Goal: Task Accomplishment & Management: Complete application form

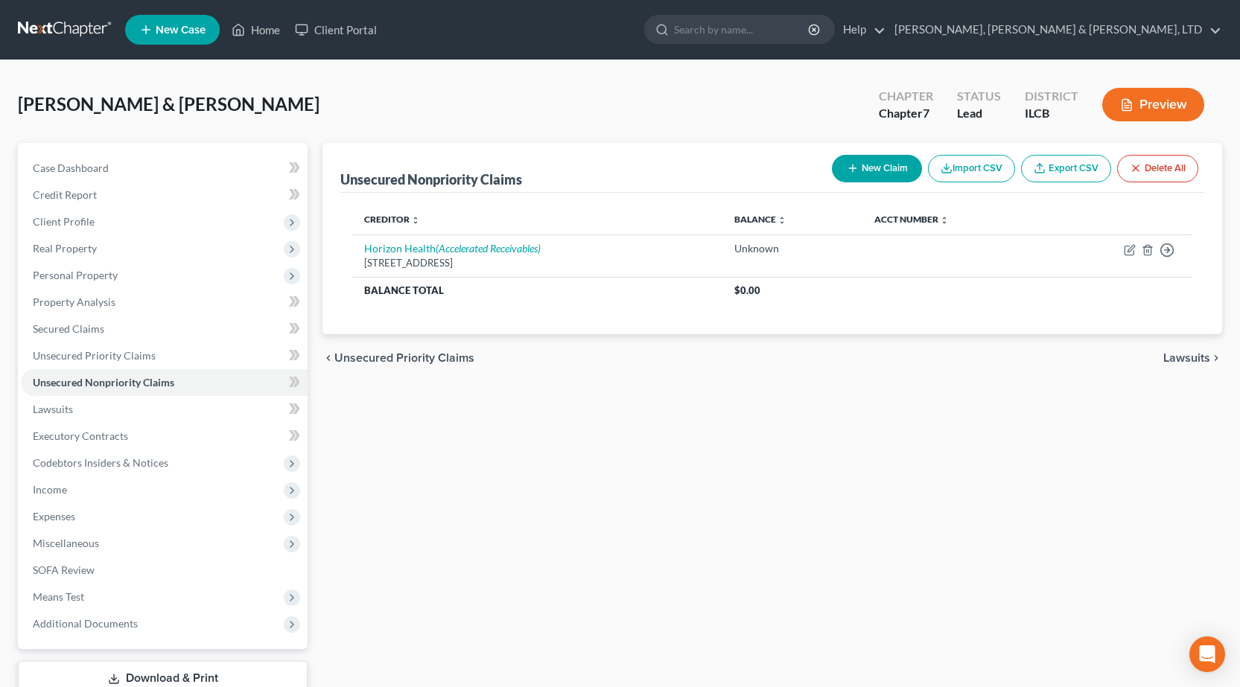
click at [53, 28] on link at bounding box center [65, 29] width 95 height 27
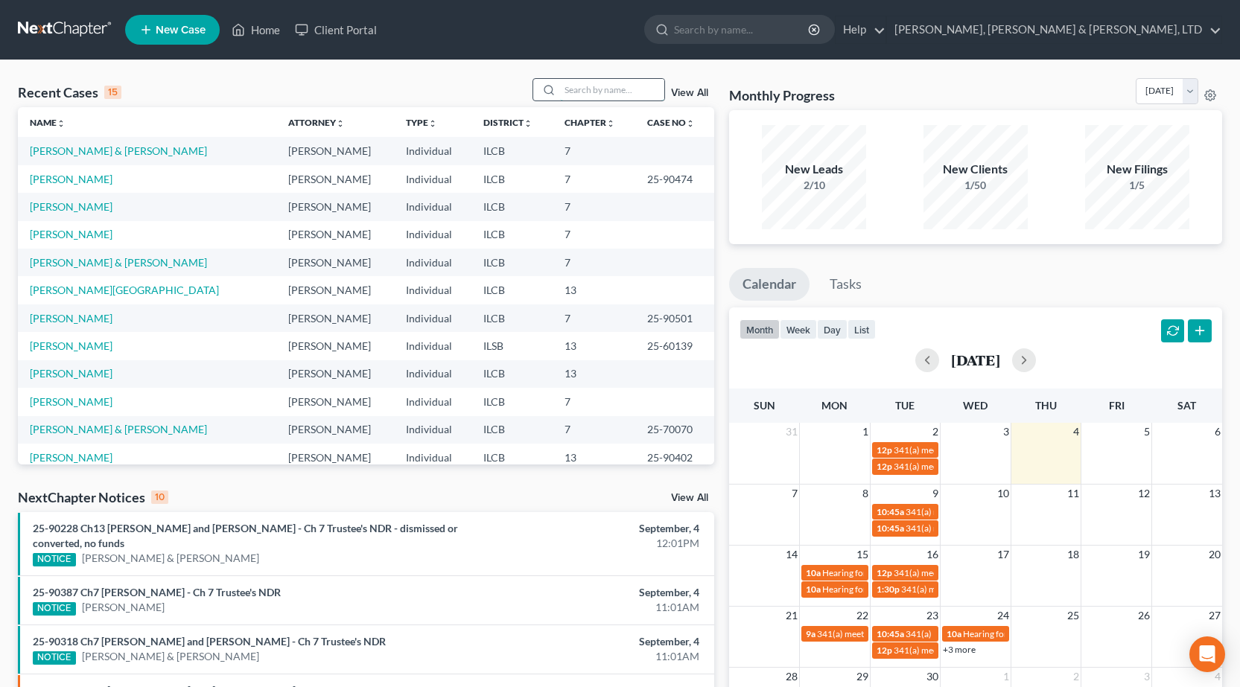
click at [604, 95] on input "search" at bounding box center [612, 90] width 104 height 22
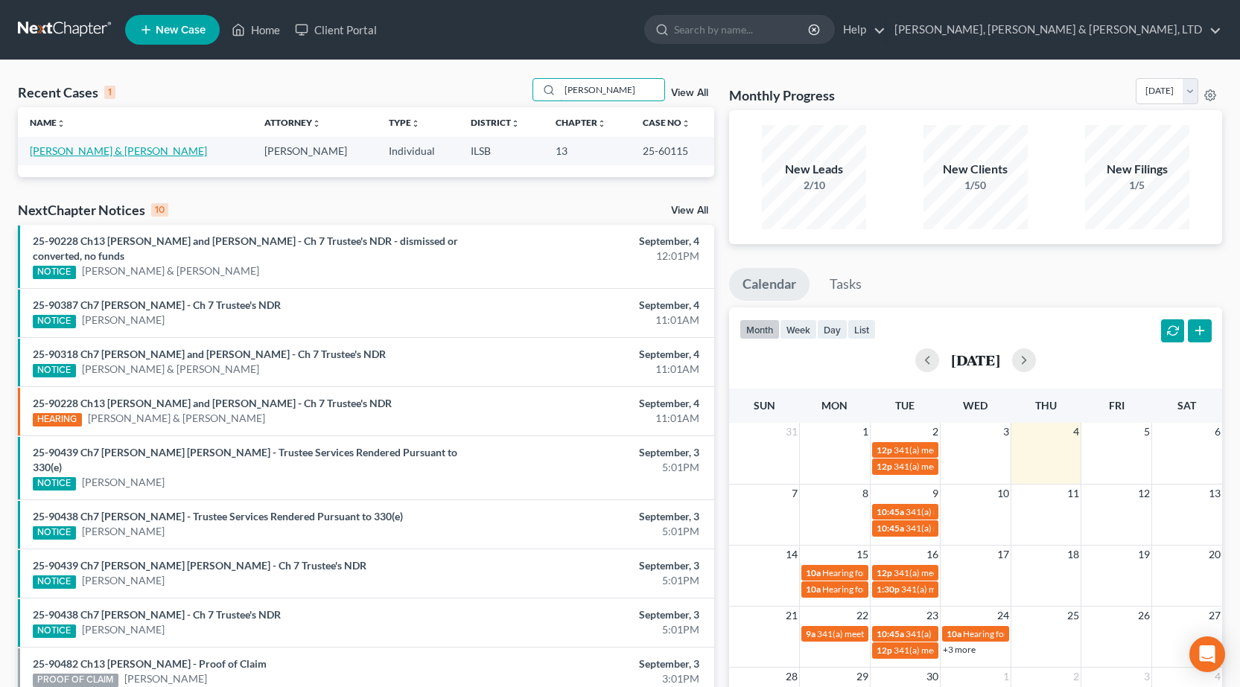
type input "[PERSON_NAME]"
click at [87, 155] on link "[PERSON_NAME] & [PERSON_NAME]" at bounding box center [118, 150] width 177 height 13
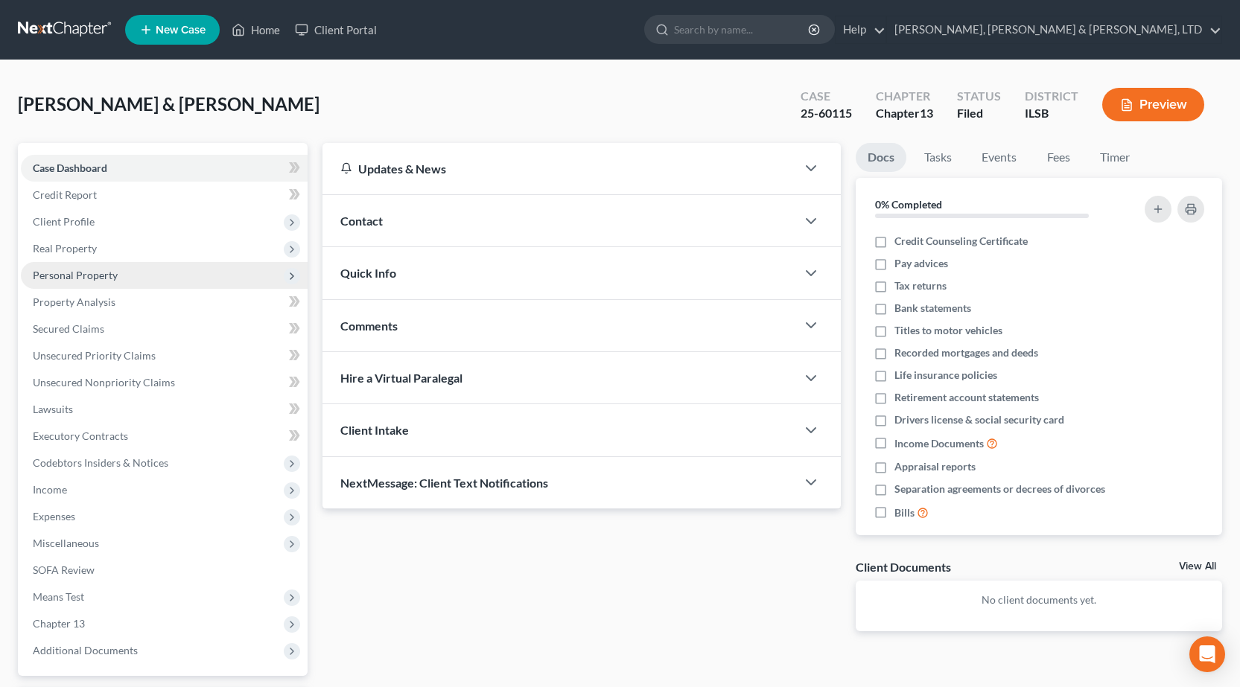
click at [109, 279] on span "Personal Property" at bounding box center [75, 275] width 85 height 13
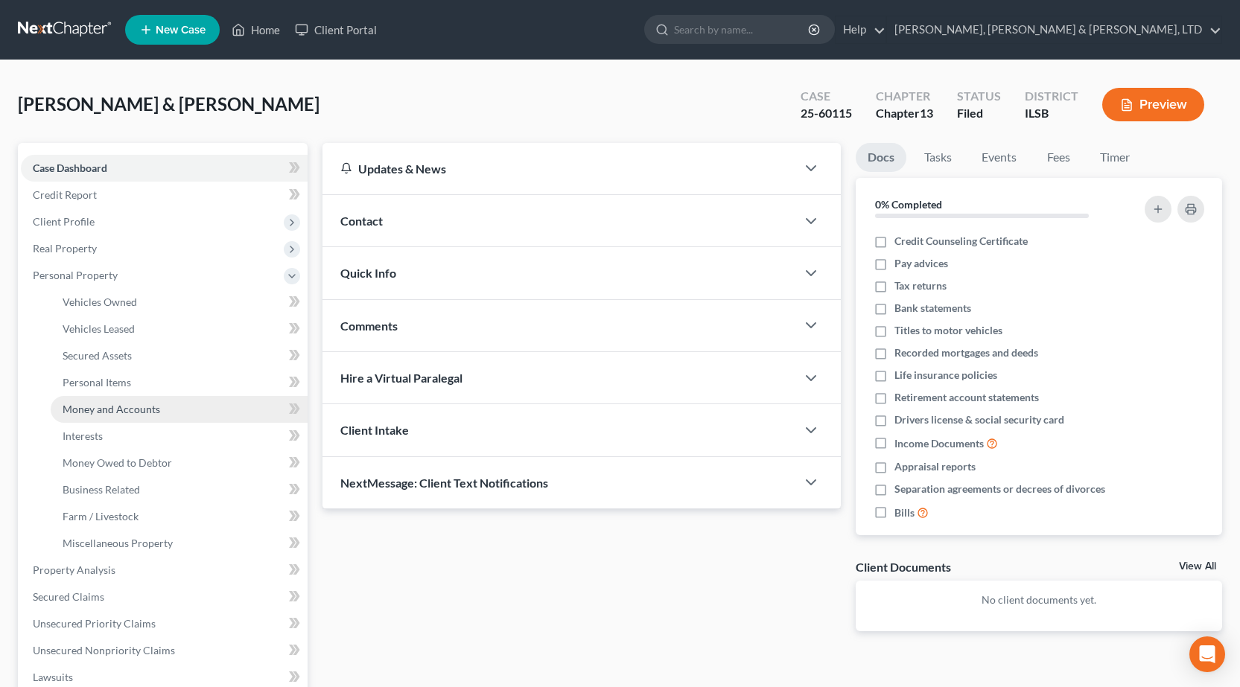
click at [121, 413] on span "Money and Accounts" at bounding box center [112, 409] width 98 height 13
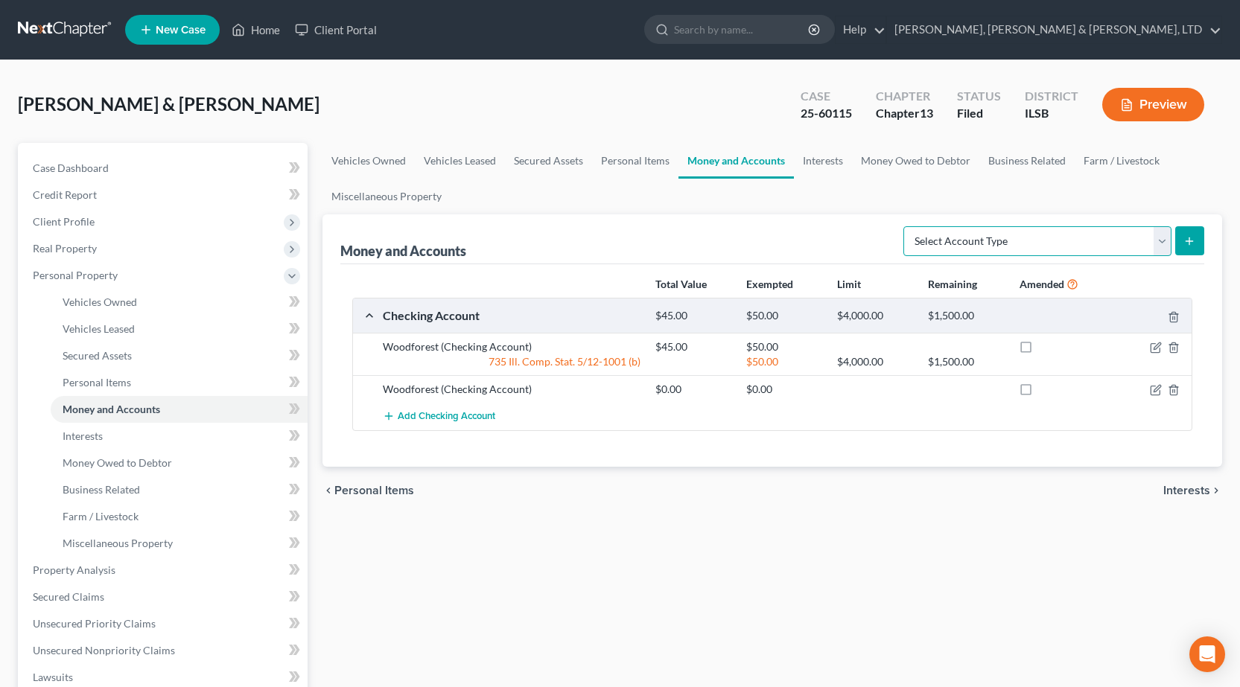
click at [998, 244] on select "Select Account Type Brokerage Cash on Hand Certificates of Deposit Checking Acc…" at bounding box center [1037, 241] width 268 height 30
select select "other"
click at [906, 226] on select "Select Account Type Brokerage Cash on Hand Certificates of Deposit Checking Acc…" at bounding box center [1037, 241] width 268 height 30
click at [1188, 246] on icon "submit" at bounding box center [1189, 241] width 12 height 12
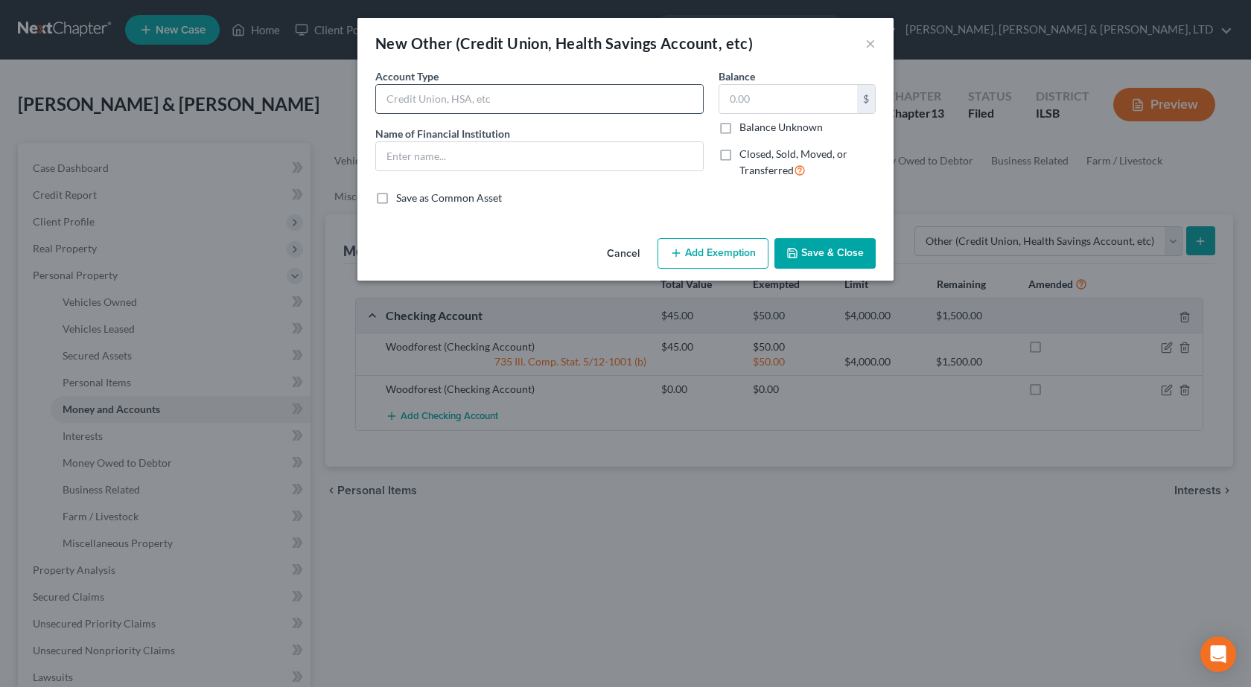
click at [573, 105] on input "text" at bounding box center [539, 99] width 327 height 28
type input "Mobile Banking"
type input "`"
type input "PayPal"
click at [826, 241] on button "Save & Close" at bounding box center [824, 253] width 101 height 31
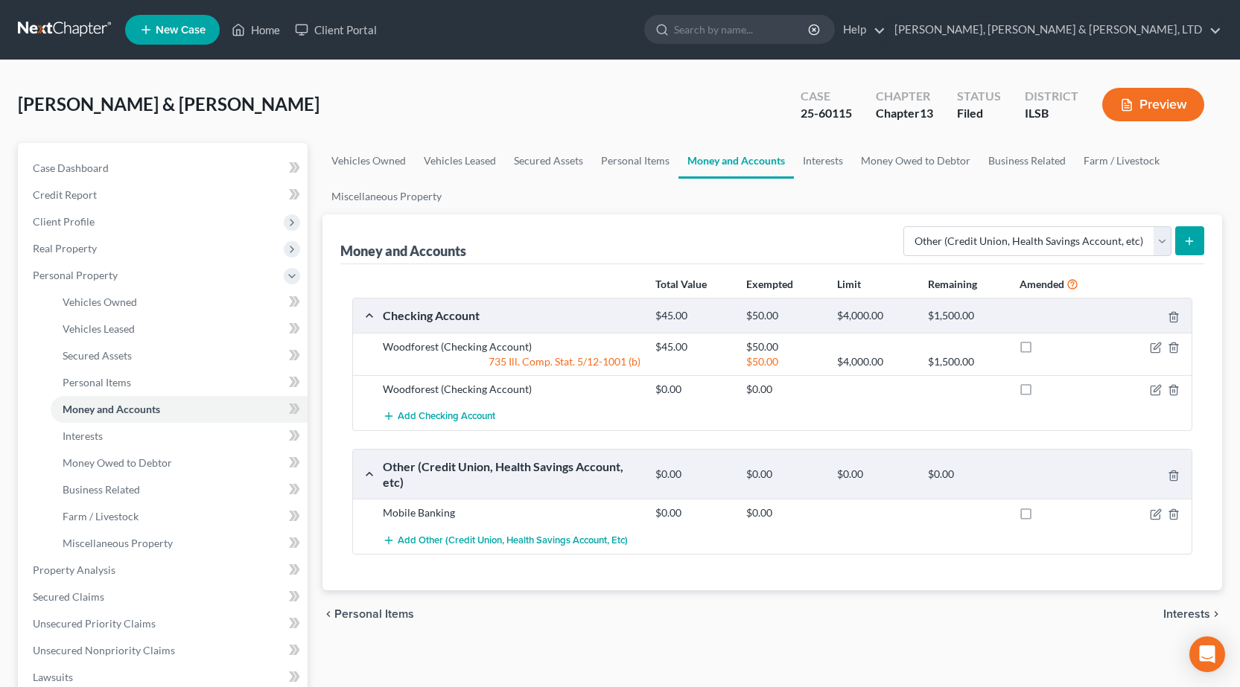
click at [1187, 233] on button "submit" at bounding box center [1189, 240] width 29 height 29
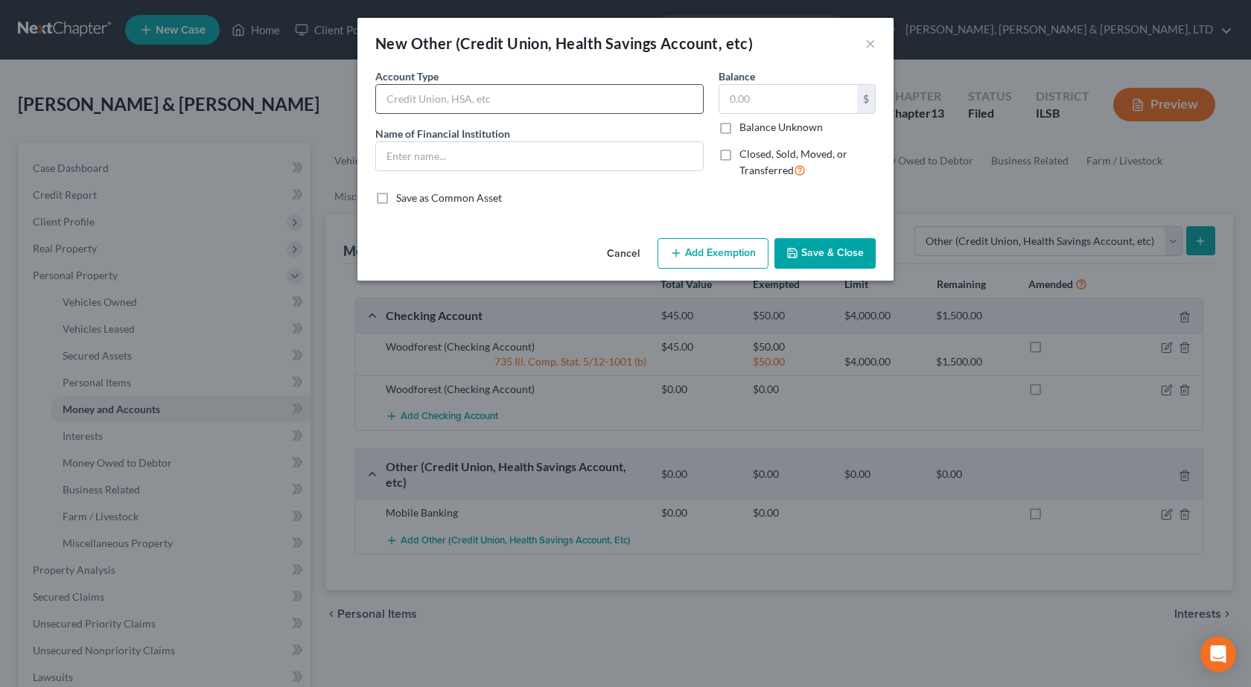
click at [479, 103] on input "text" at bounding box center [539, 99] width 327 height 28
type input "Mobile Banking"
type input "Venmo"
click at [834, 240] on button "Save & Close" at bounding box center [824, 253] width 101 height 31
